Goal: Find specific page/section: Find specific page/section

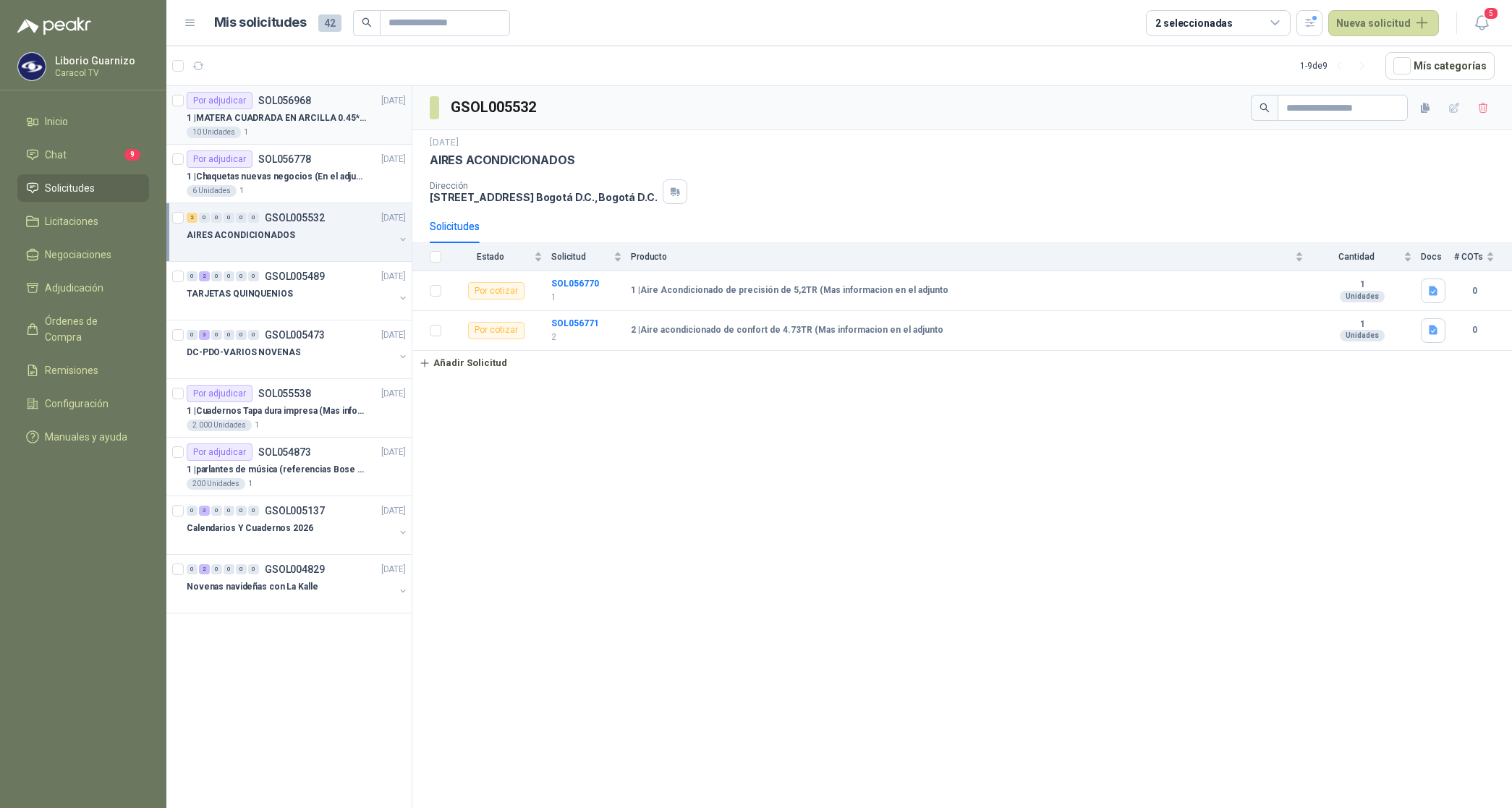
click at [309, 120] on p "1 | MATERA CUADRADA EN ARCILLA 0.45*0.45*0.40" at bounding box center [276, 119] width 180 height 13
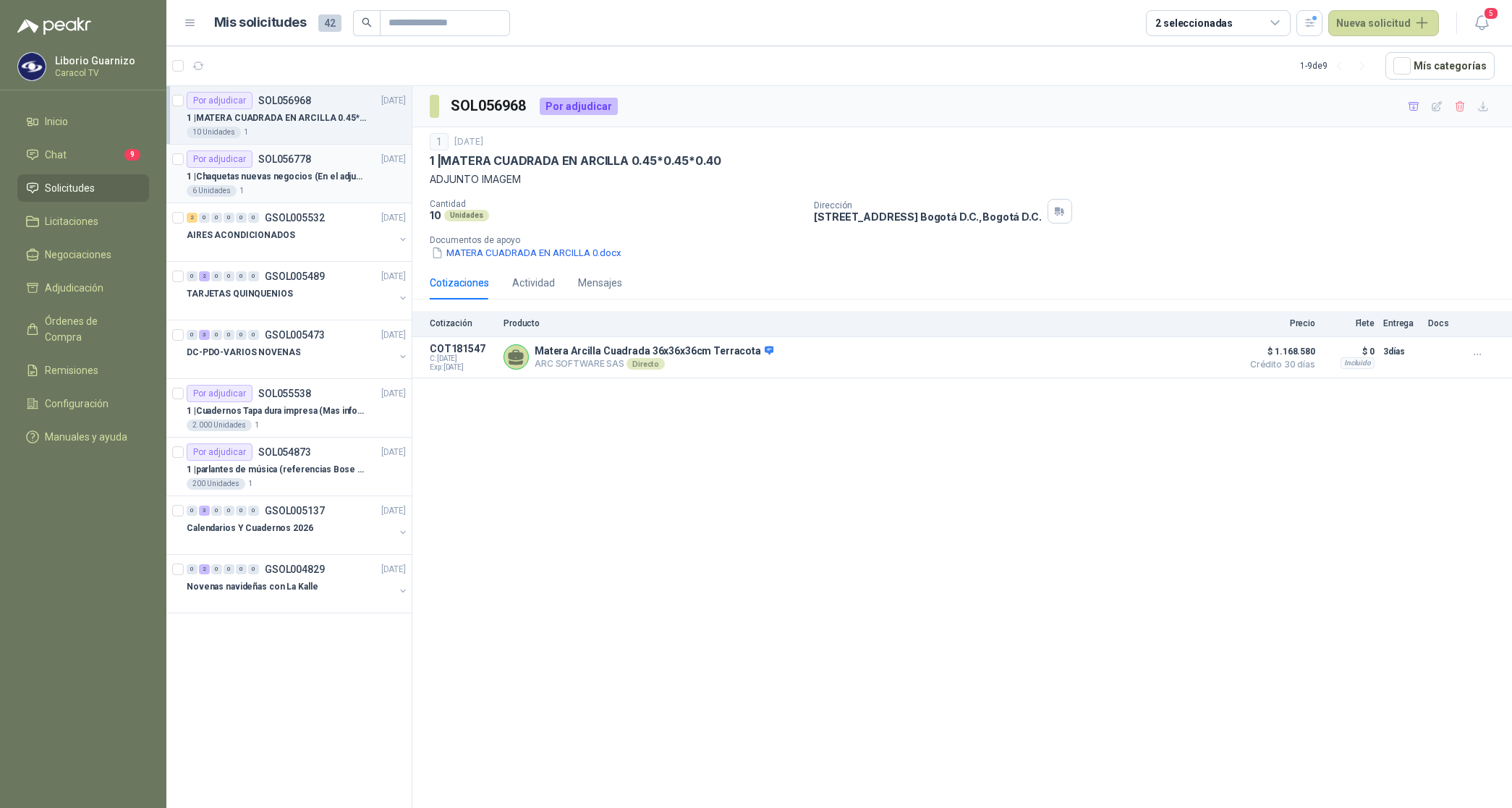
click at [268, 186] on div "6 Unidades 1" at bounding box center [296, 191] width 219 height 11
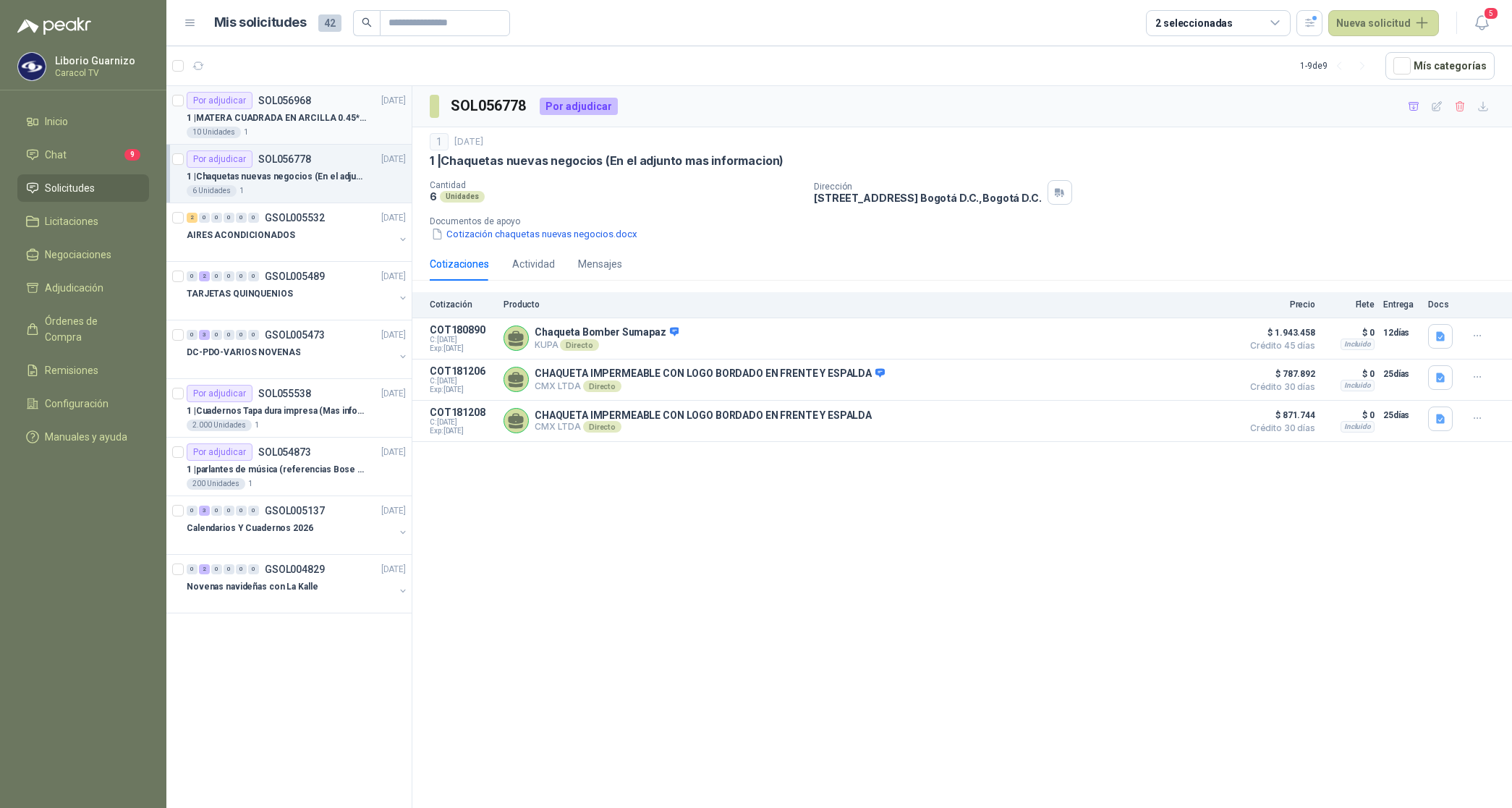
click at [311, 114] on p "1 | MATERA CUADRADA EN ARCILLA 0.45*0.45*0.40" at bounding box center [276, 119] width 180 height 13
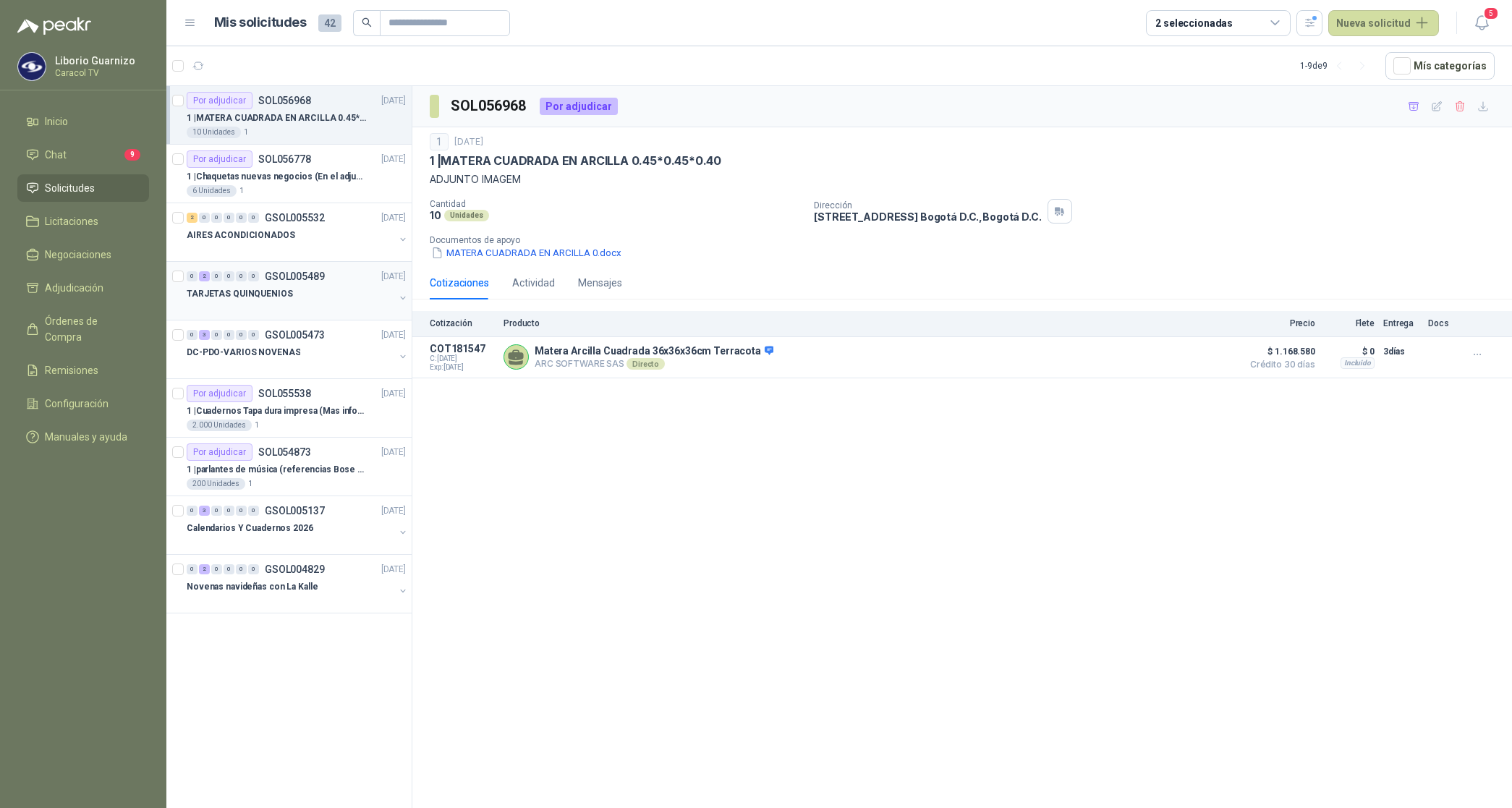
click at [273, 297] on p "TARJETAS QUINQUENIOS" at bounding box center [239, 294] width 106 height 13
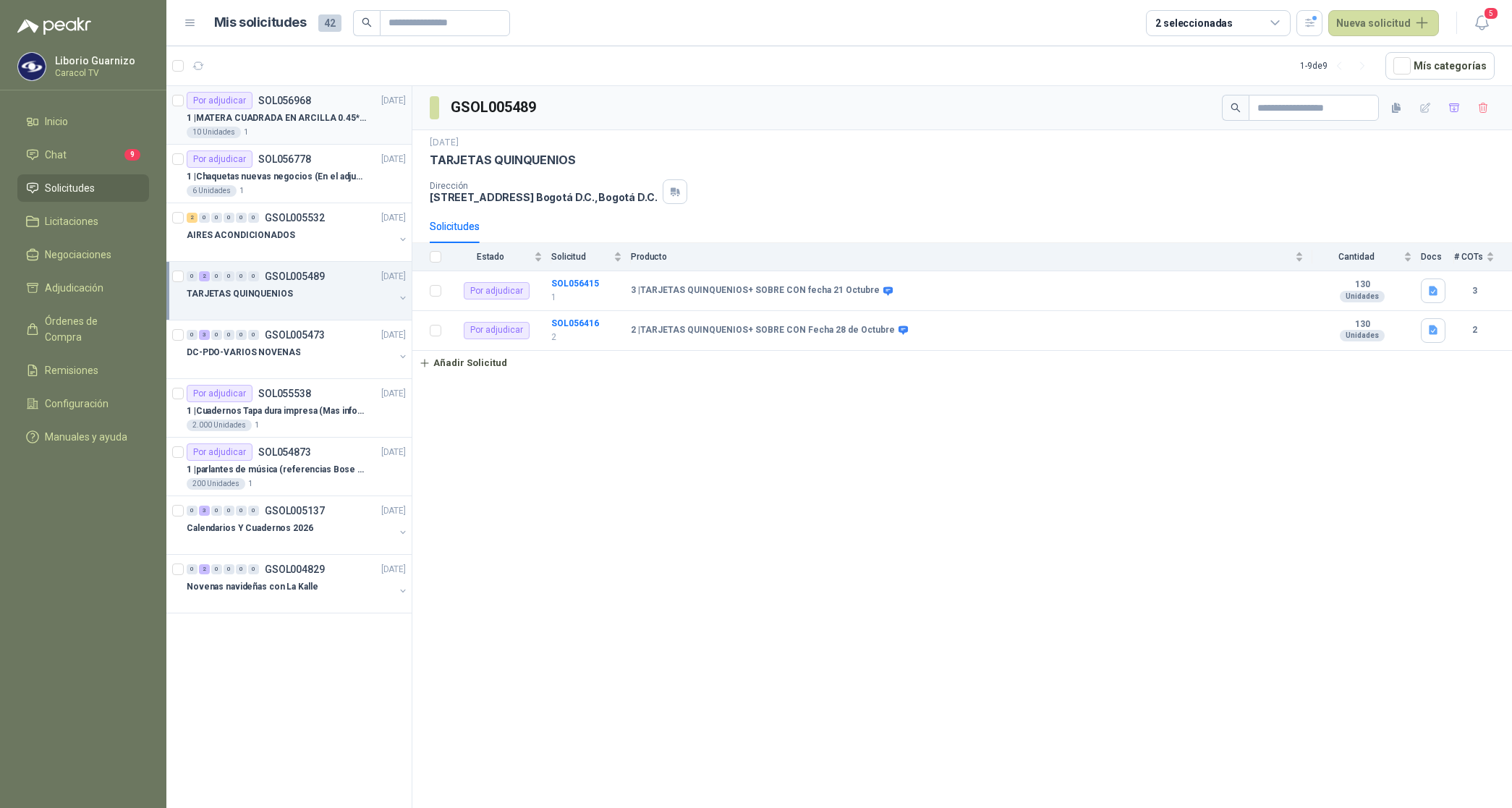
click at [329, 115] on p "1 | MATERA CUADRADA EN ARCILLA 0.45*0.45*0.40" at bounding box center [276, 119] width 180 height 13
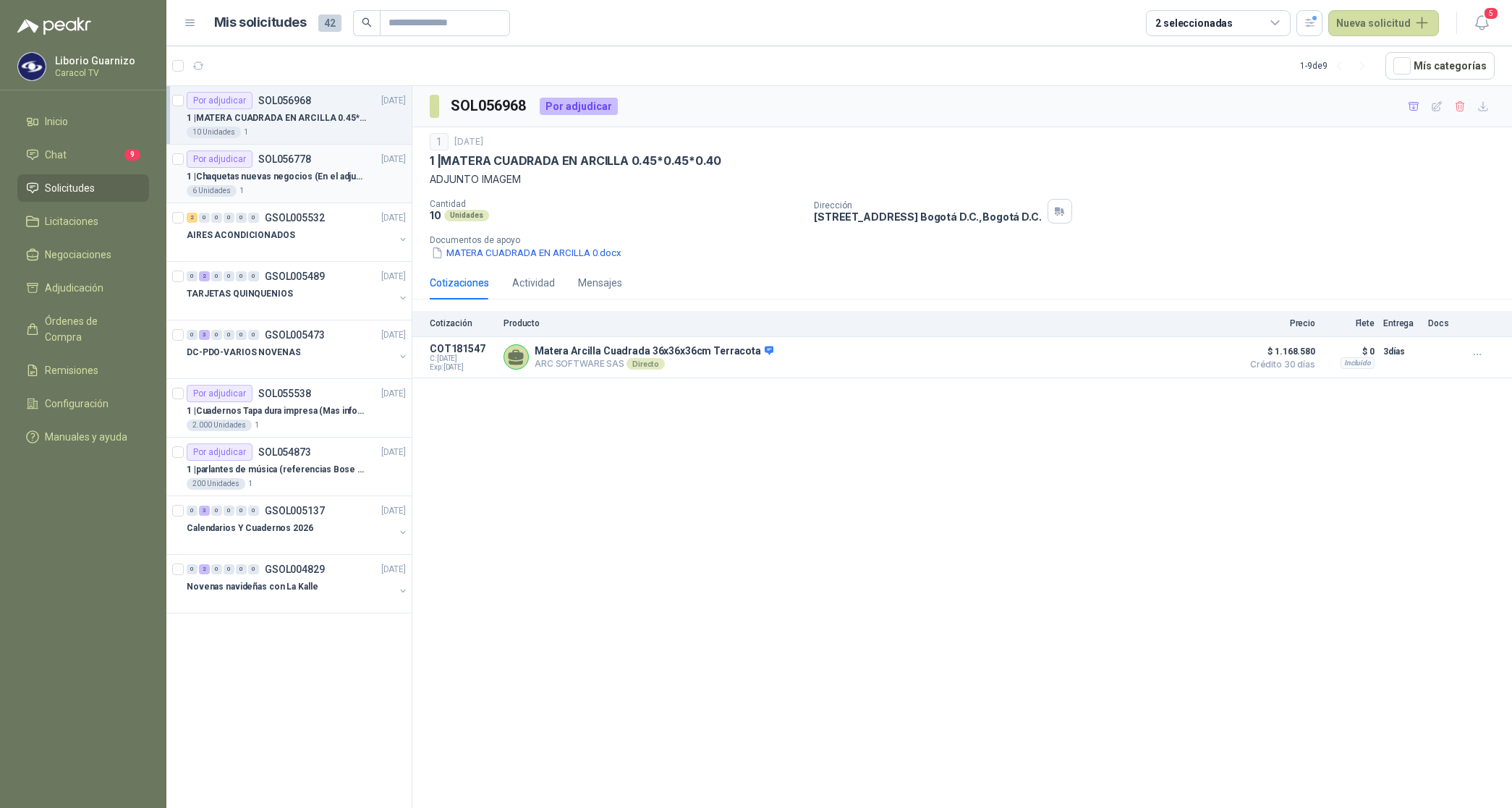
click at [293, 174] on p "1 | Chaquetas nuevas negocios (En el adjunto mas informacion)" at bounding box center [276, 177] width 180 height 13
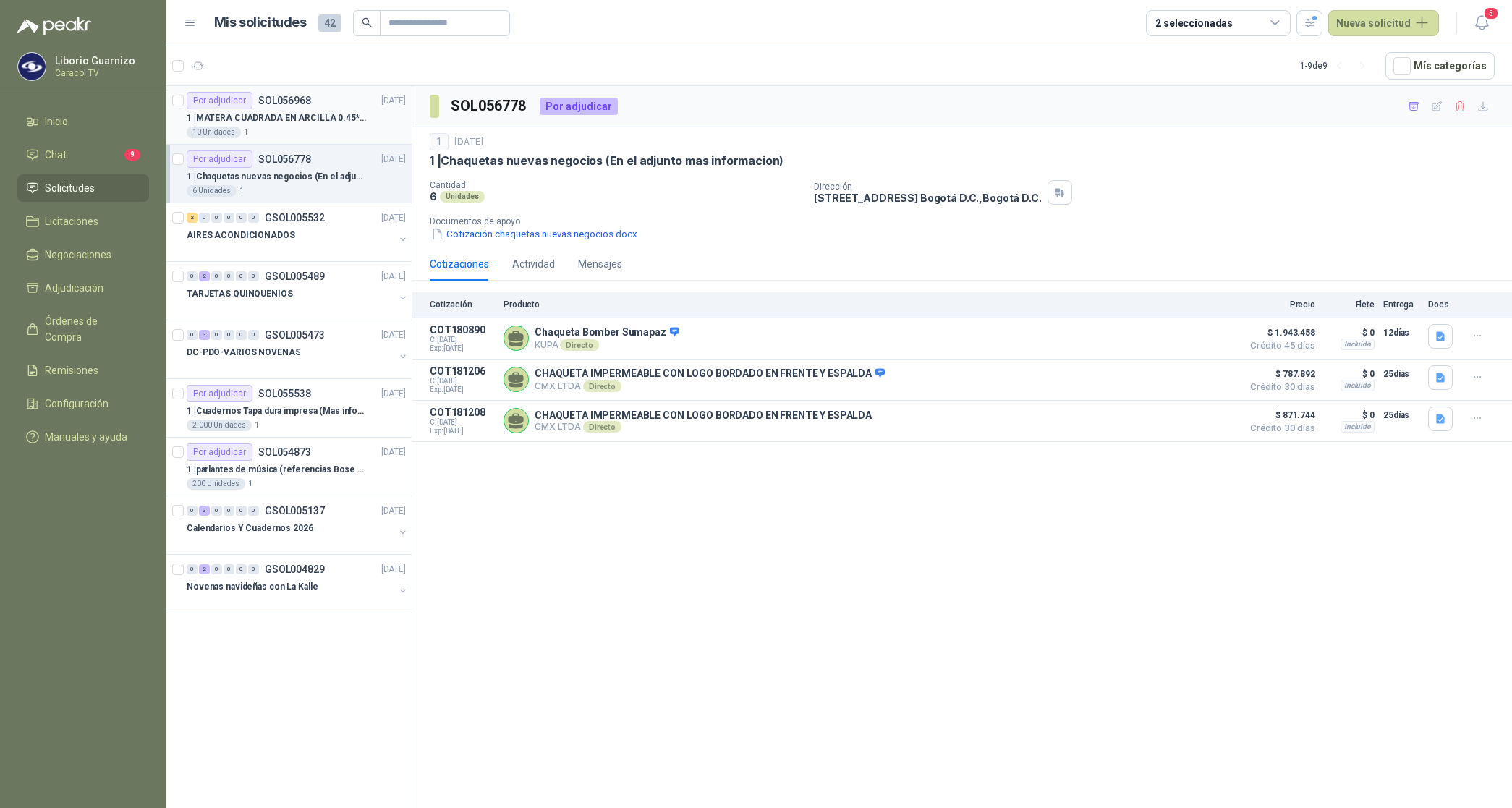
click at [317, 120] on p "1 | MATERA CUADRADA EN ARCILLA 0.45*0.45*0.40" at bounding box center [276, 119] width 180 height 13
